Goal: Task Accomplishment & Management: Complete application form

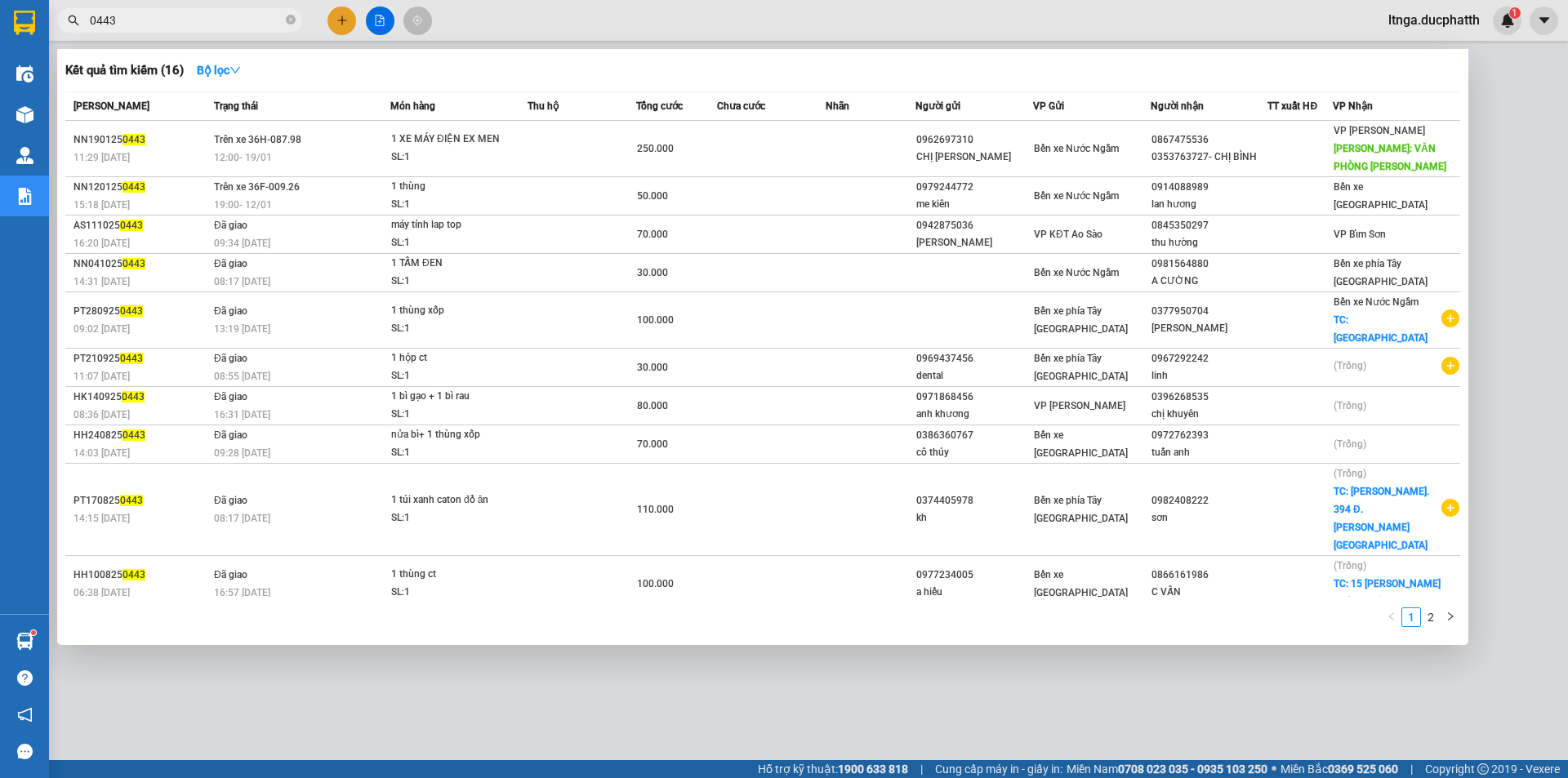
click at [173, 18] on input "0443" at bounding box center [186, 20] width 193 height 18
drag, startPoint x: 170, startPoint y: 17, endPoint x: 21, endPoint y: 7, distance: 149.3
click at [21, 7] on section "Kết quả tìm kiếm ( 16 ) Bộ lọc Mã ĐH Trạng thái Món hàng Thu hộ Tổng cước Chưa …" at bounding box center [784, 389] width 1568 height 778
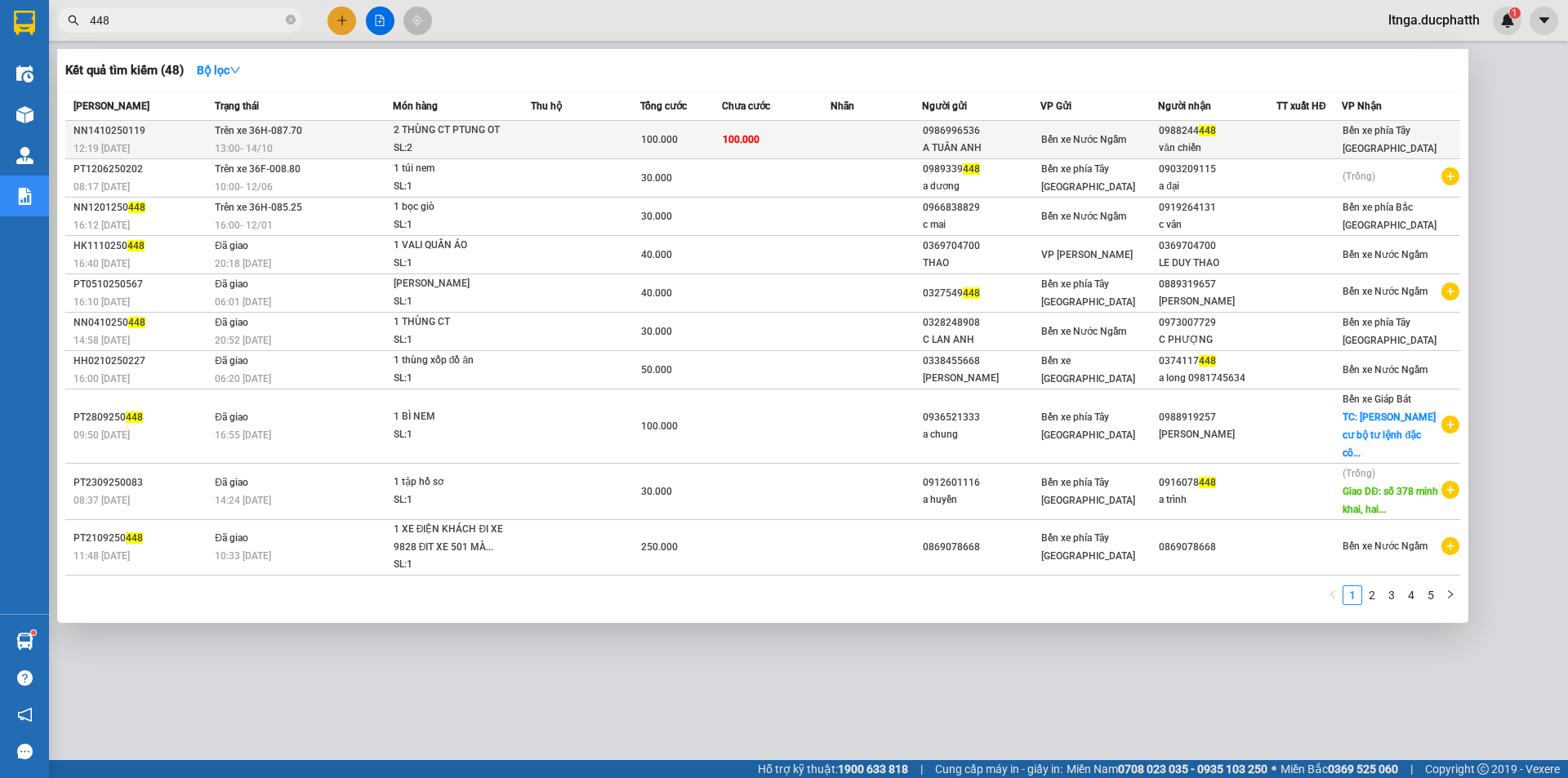
type input "448"
click at [542, 138] on td at bounding box center [586, 139] width 110 height 39
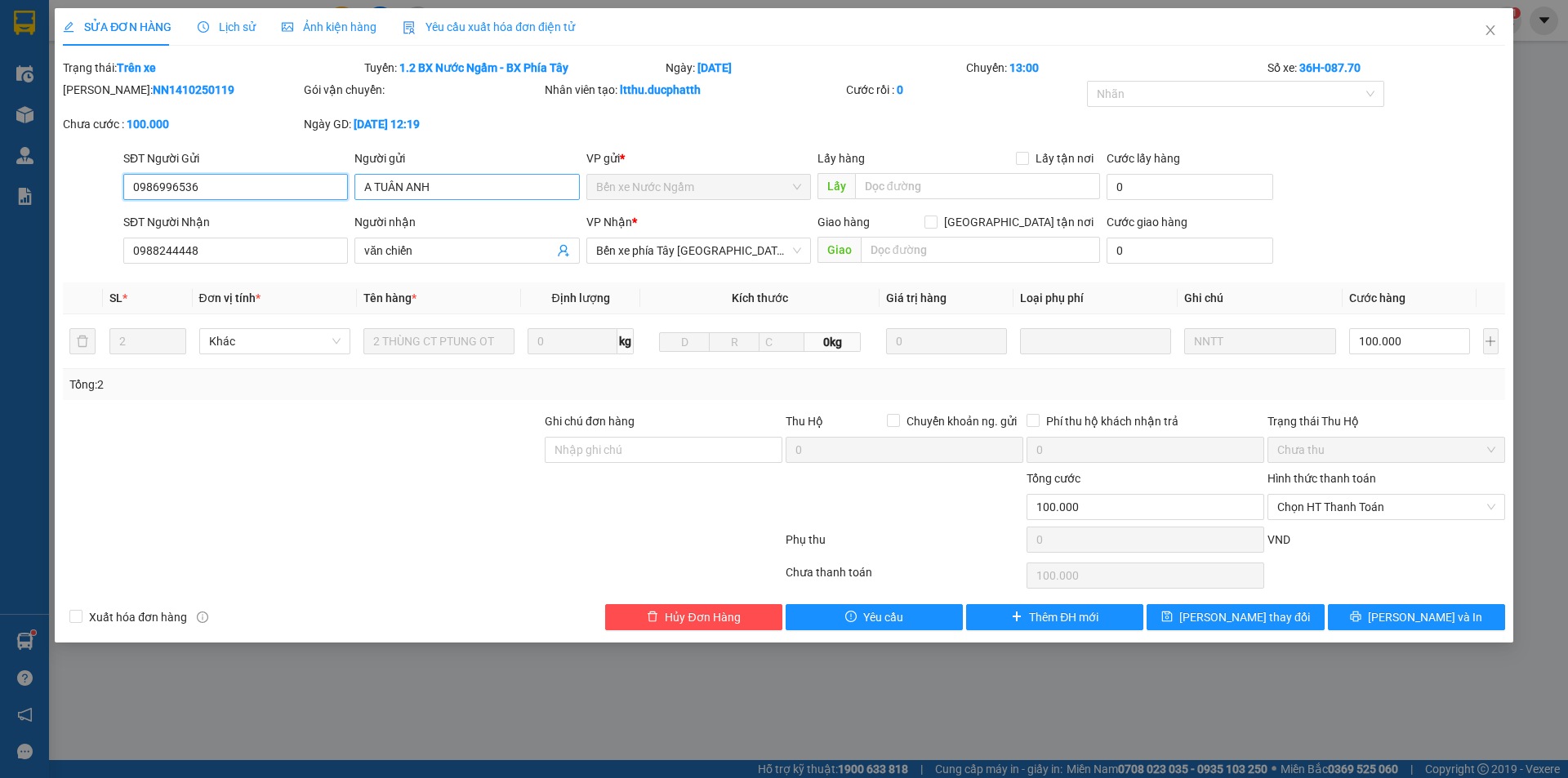
type input "0986996536"
type input "A TUÂN ANH"
type input "0988244448"
type input "văn chiến"
type input "0"
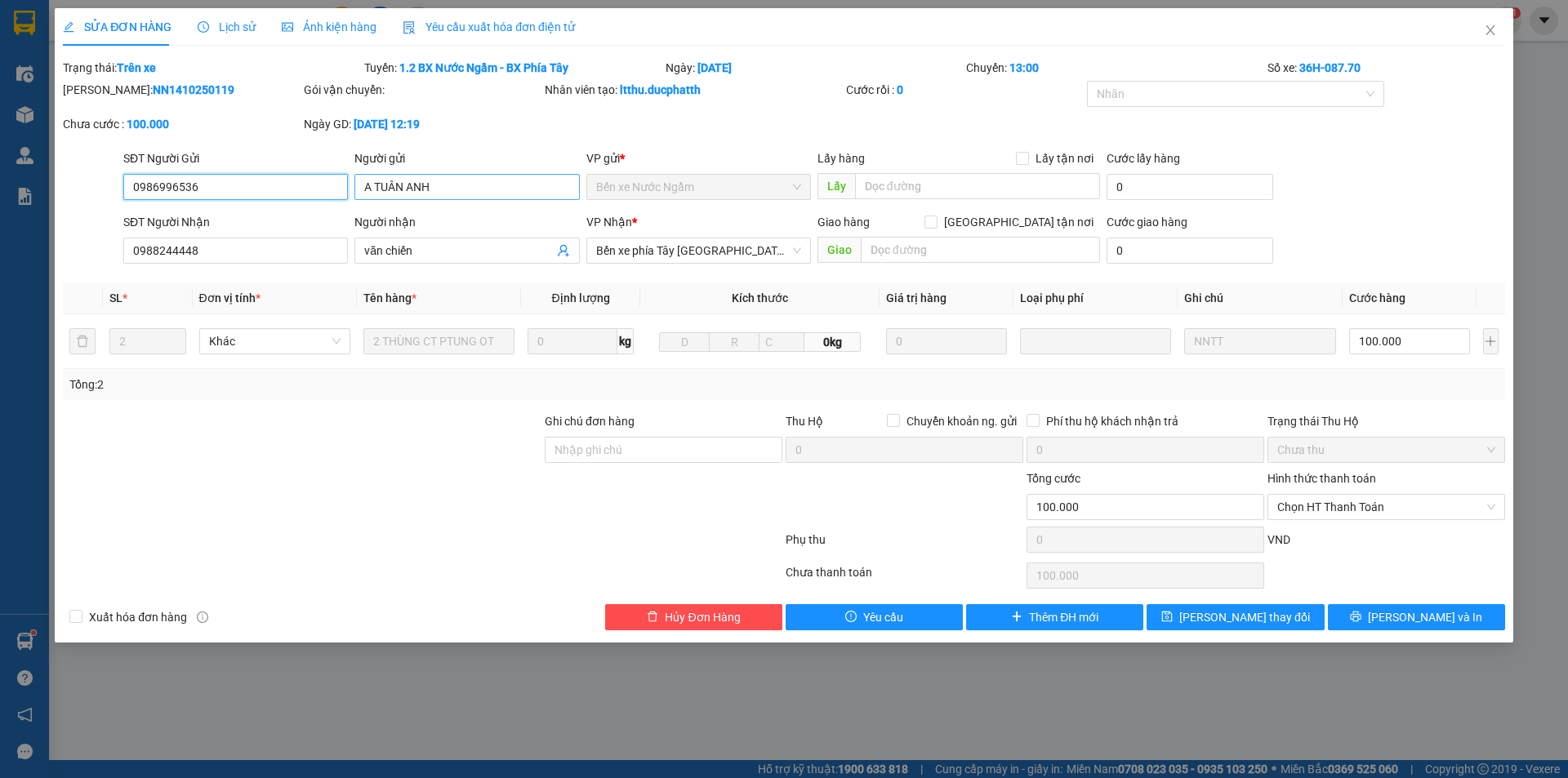
type input "100.000"
click at [1486, 31] on icon "close" at bounding box center [1490, 30] width 13 height 13
